Goal: Navigation & Orientation: Find specific page/section

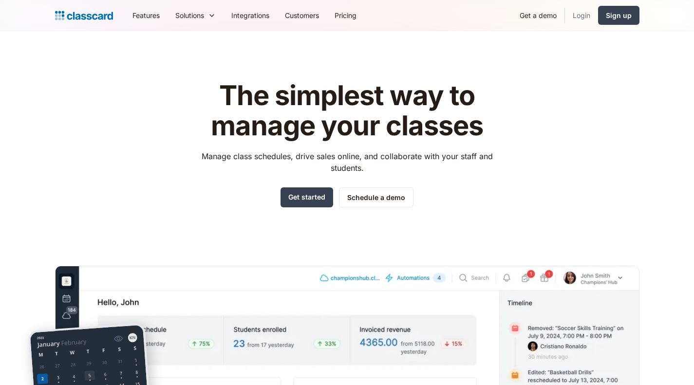
click at [585, 13] on link "Login" at bounding box center [581, 15] width 33 height 22
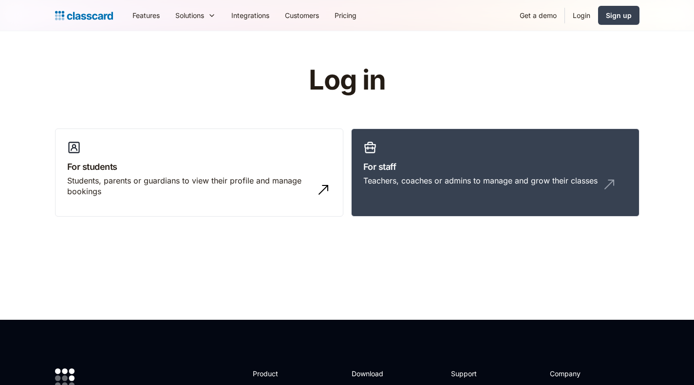
click at [465, 220] on div "For students Students, parents or guardians to view their profile and manage bo…" at bounding box center [347, 177] width 584 height 96
click at [454, 196] on link "For staff Teachers, coaches or admins to manage and grow their classes" at bounding box center [495, 173] width 288 height 89
